Goal: Find specific page/section: Find specific page/section

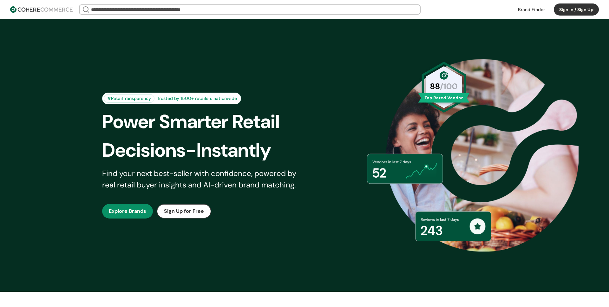
click at [564, 8] on button "Sign In / Sign Up" at bounding box center [575, 9] width 45 height 12
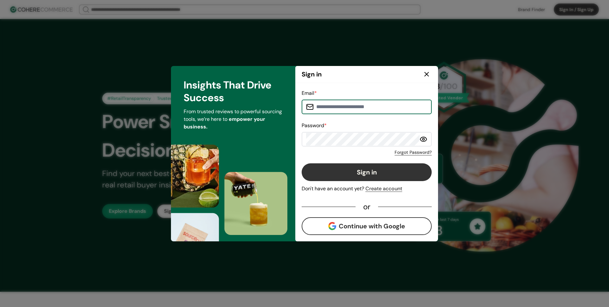
click at [336, 106] on input at bounding box center [369, 106] width 113 height 13
click at [341, 107] on input at bounding box center [369, 106] width 113 height 13
paste input "**********"
type input "**********"
click at [361, 176] on button "Sign in" at bounding box center [366, 172] width 130 height 18
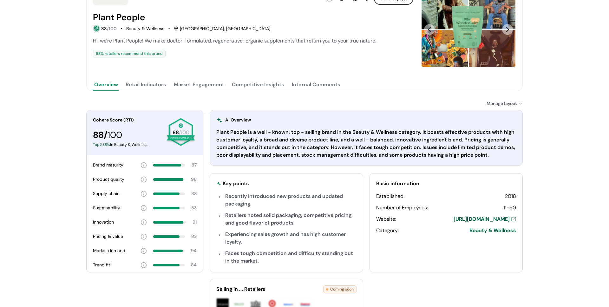
scroll to position [82, 0]
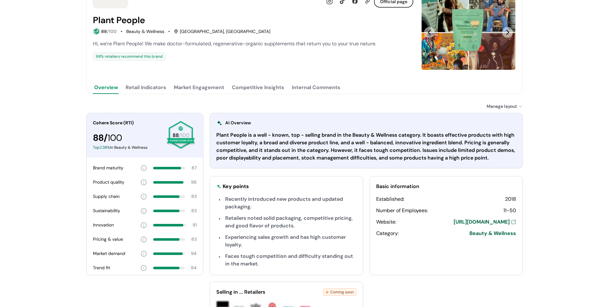
click at [200, 90] on button "Market Engagement" at bounding box center [198, 87] width 53 height 13
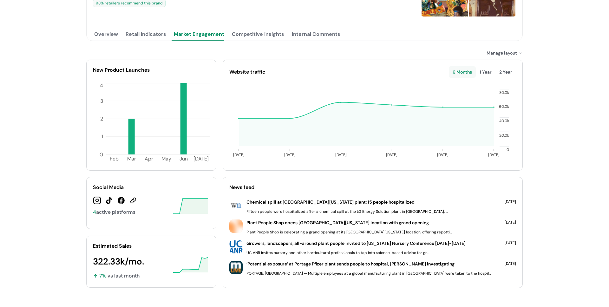
scroll to position [135, 0]
click at [268, 39] on button "Competitive Insights" at bounding box center [257, 34] width 55 height 13
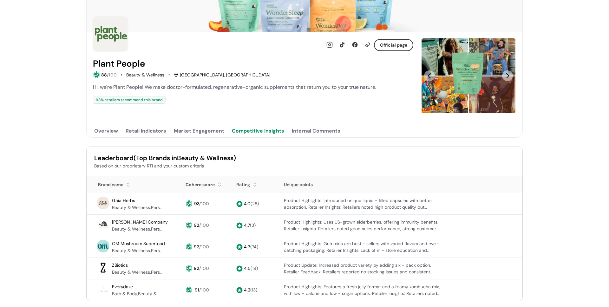
scroll to position [20, 0]
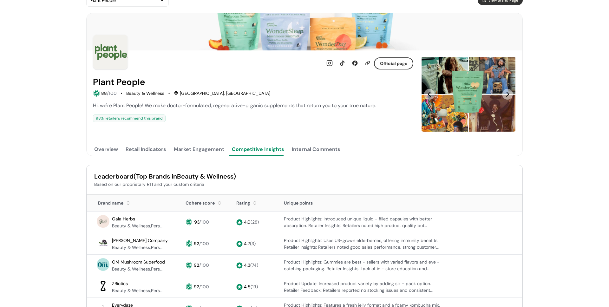
click at [308, 149] on div "Internal Comments" at bounding box center [316, 149] width 48 height 8
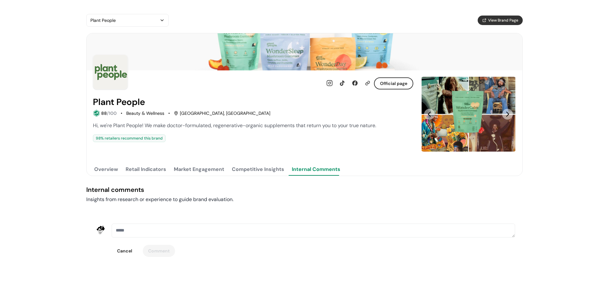
scroll to position [0, 0]
click at [139, 170] on button "Retail Indicators" at bounding box center [145, 169] width 43 height 13
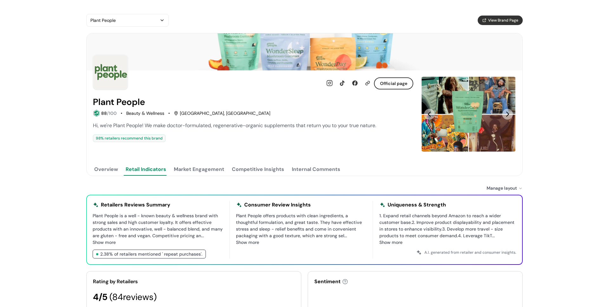
click at [109, 171] on button "Overview" at bounding box center [106, 169] width 26 height 13
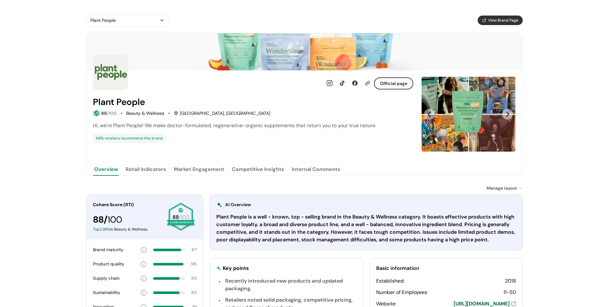
click at [182, 168] on button "Market Engagement" at bounding box center [198, 169] width 53 height 13
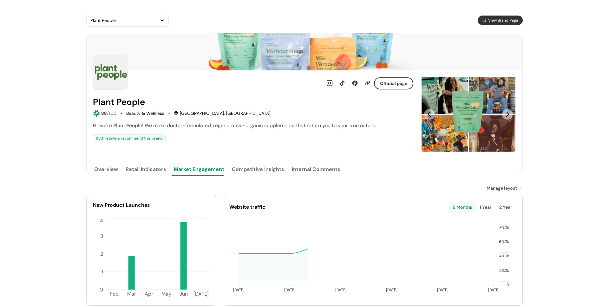
click at [158, 169] on button "Retail Indicators" at bounding box center [145, 169] width 43 height 13
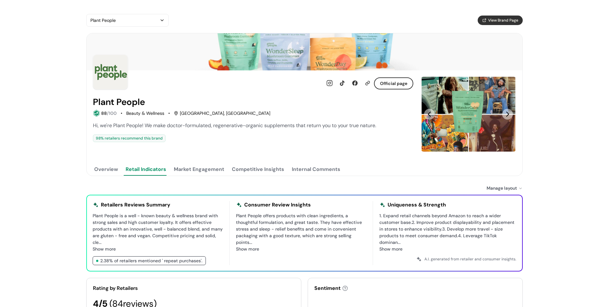
click at [187, 169] on button "Market Engagement" at bounding box center [198, 169] width 53 height 13
